Goal: Use online tool/utility: Use online tool/utility

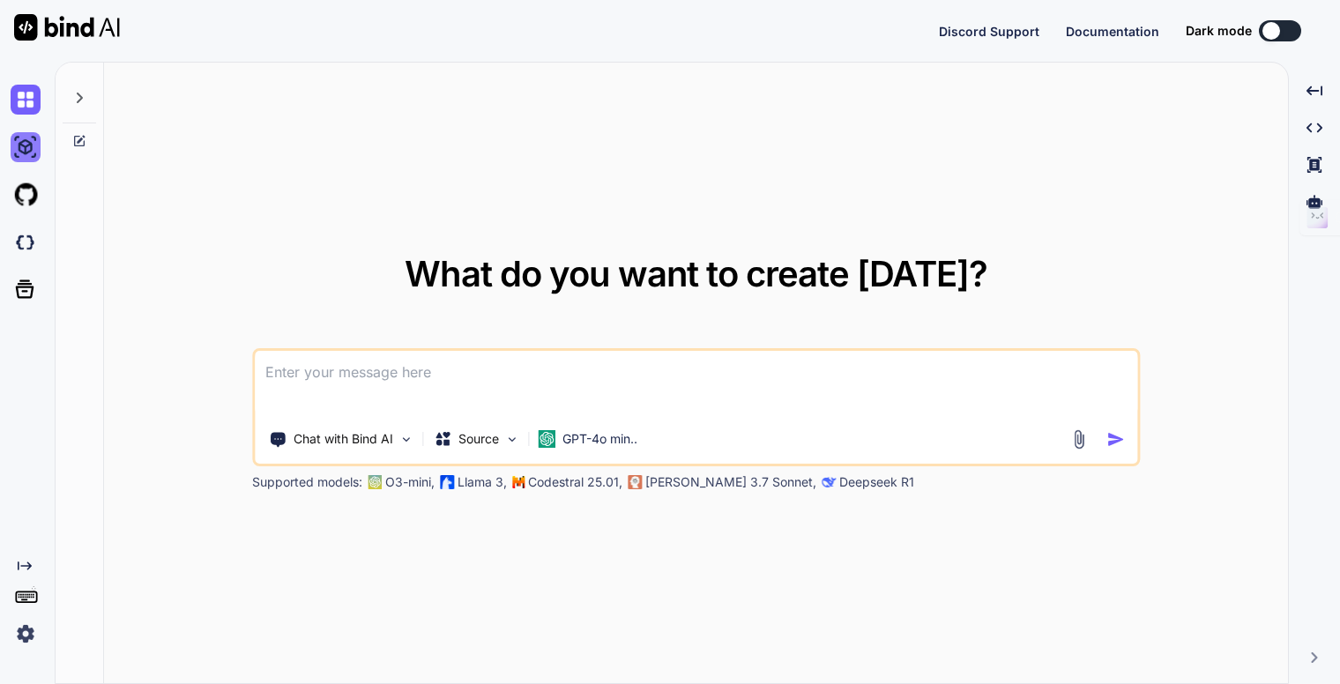
click at [26, 148] on img at bounding box center [26, 147] width 30 height 30
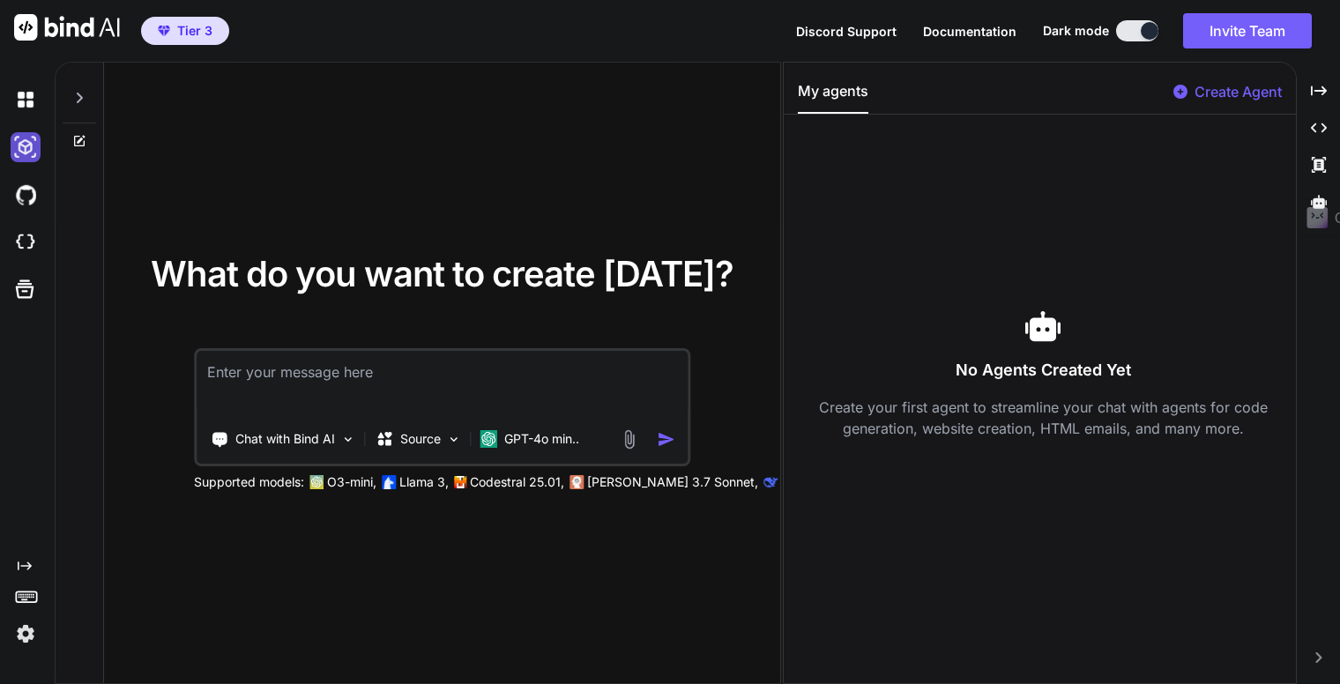
type textarea "x"
click at [17, 187] on img at bounding box center [26, 195] width 30 height 30
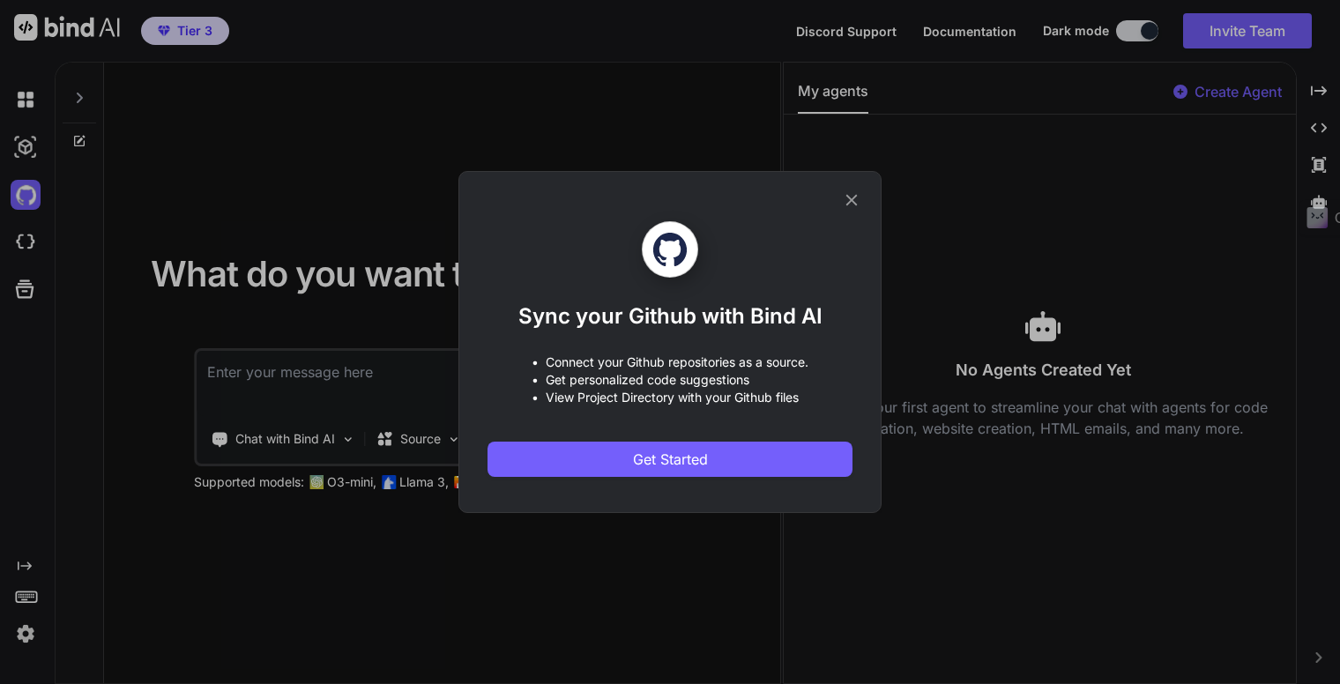
drag, startPoint x: 854, startPoint y: 202, endPoint x: 842, endPoint y: 205, distance: 11.8
click at [854, 202] on icon at bounding box center [852, 200] width 11 height 11
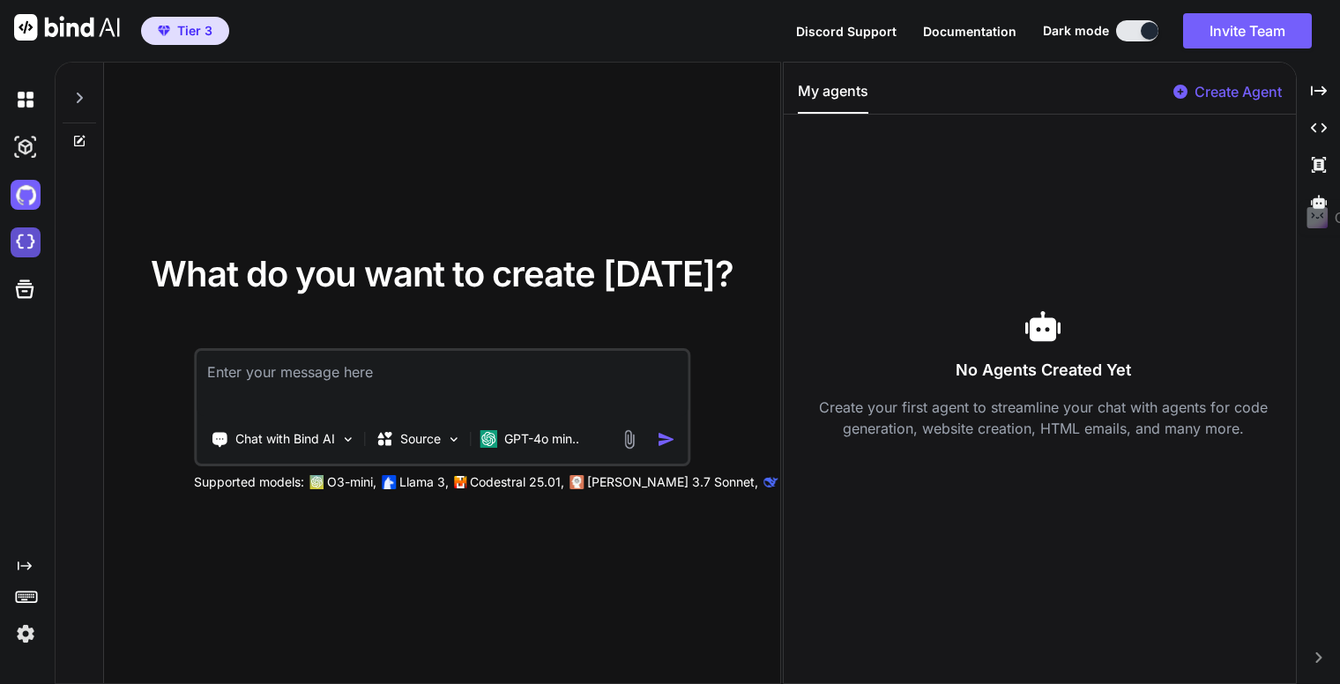
click at [11, 244] on img at bounding box center [26, 243] width 30 height 30
click at [39, 297] on div at bounding box center [29, 289] width 37 height 28
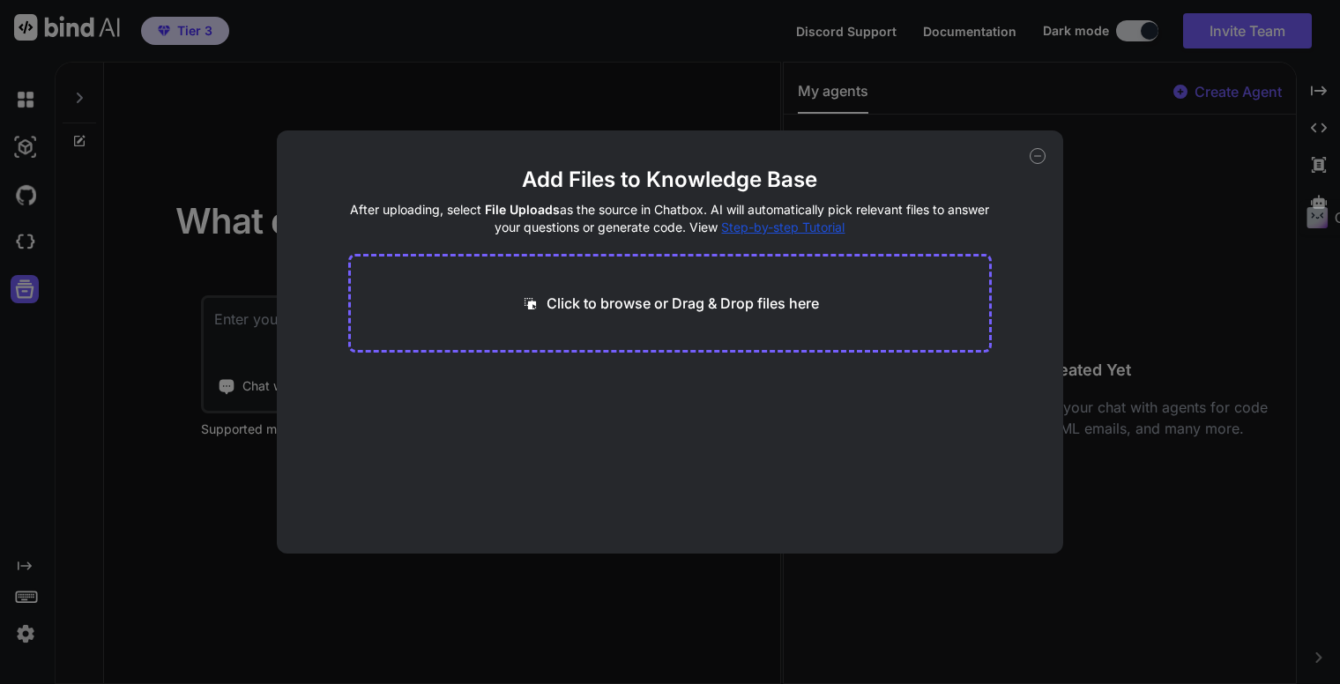
click at [1043, 153] on icon at bounding box center [1038, 156] width 16 height 16
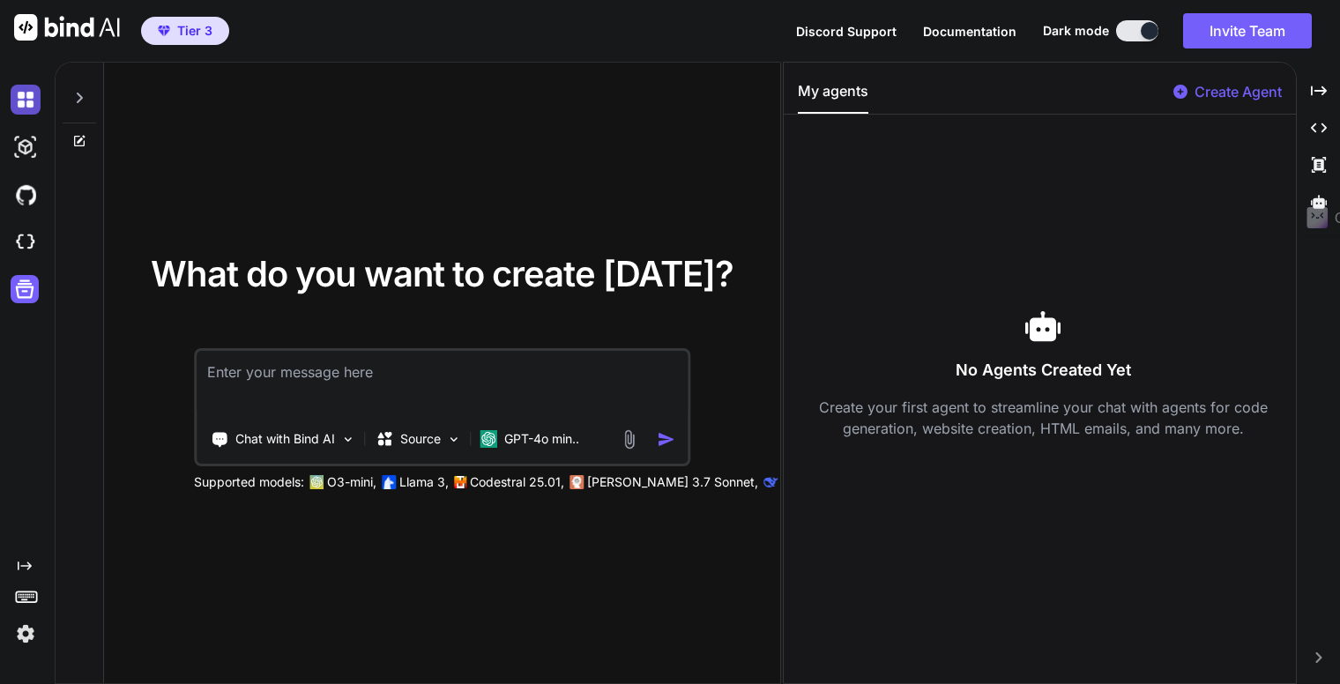
click at [30, 97] on img at bounding box center [26, 100] width 30 height 30
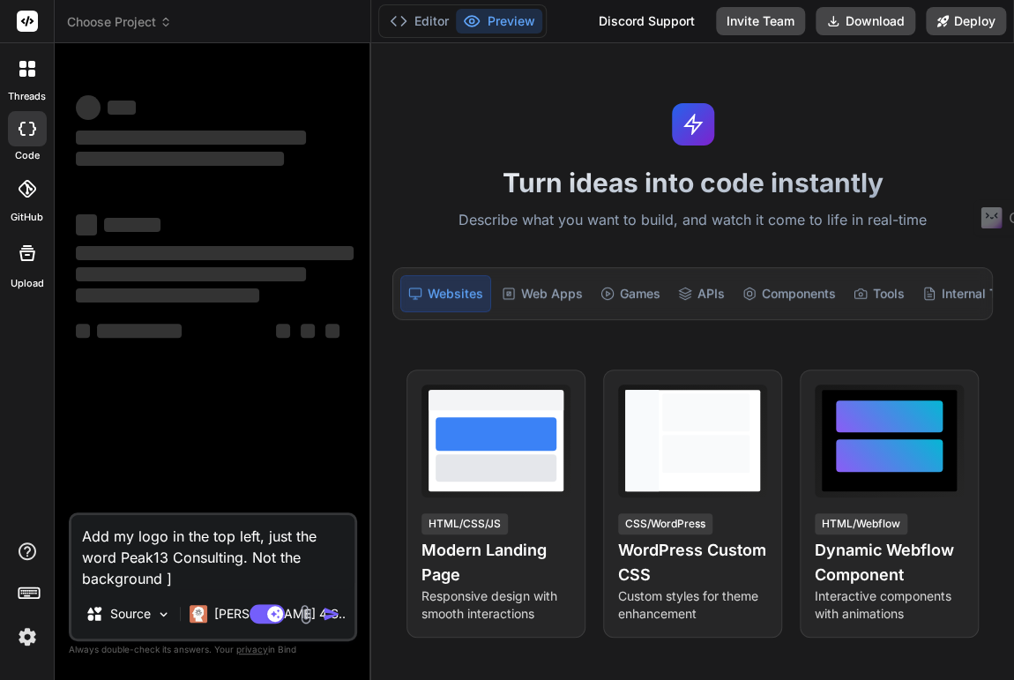
type textarea "x"
